Goal: Navigation & Orientation: Find specific page/section

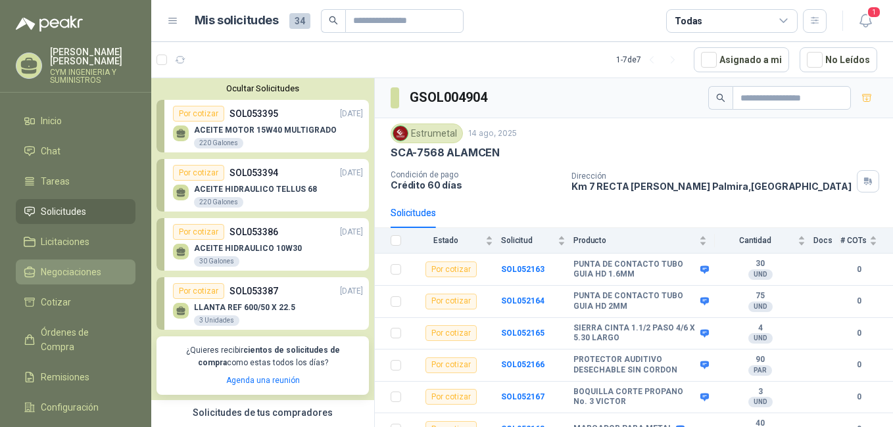
scroll to position [205, 0]
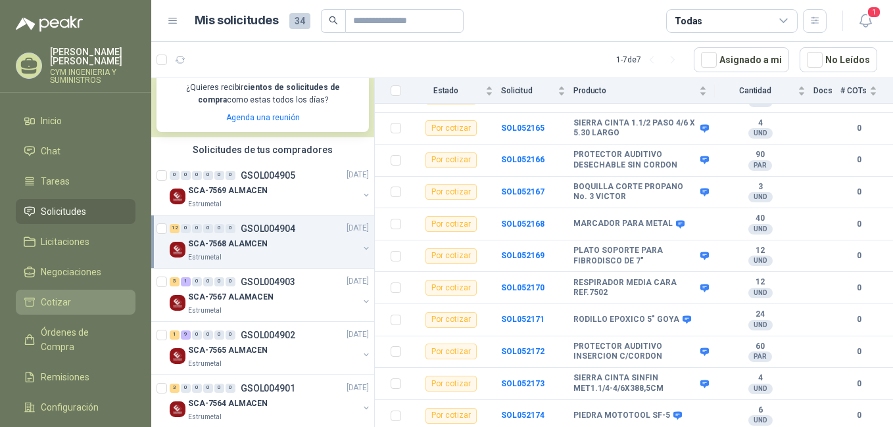
click at [67, 299] on span "Cotizar" at bounding box center [56, 302] width 30 height 14
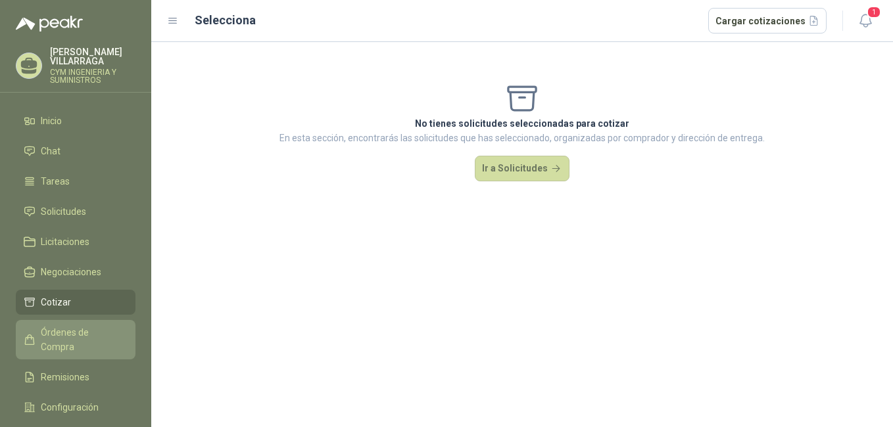
click at [62, 333] on span "Órdenes de Compra" at bounding box center [82, 339] width 82 height 29
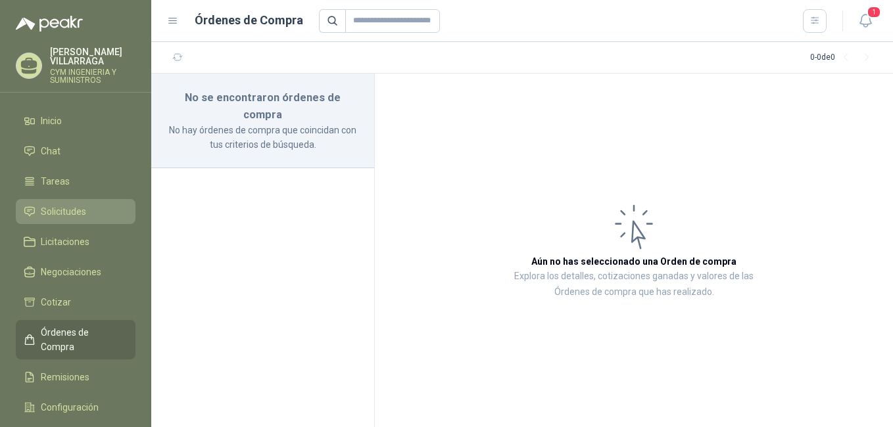
click at [64, 212] on span "Solicitudes" at bounding box center [63, 212] width 45 height 14
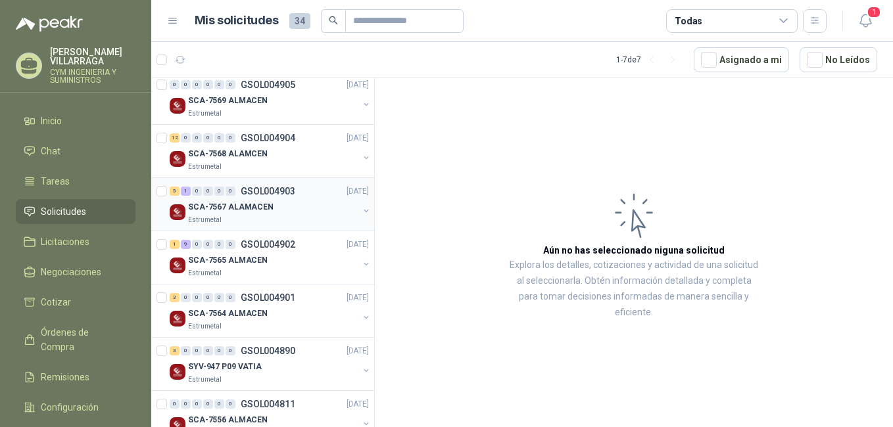
scroll to position [158, 0]
